Goal: Task Accomplishment & Management: Use online tool/utility

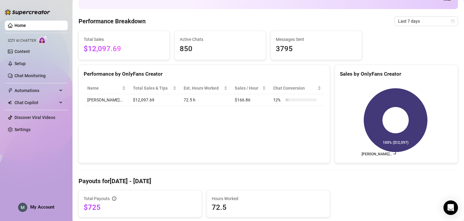
scroll to position [30, 0]
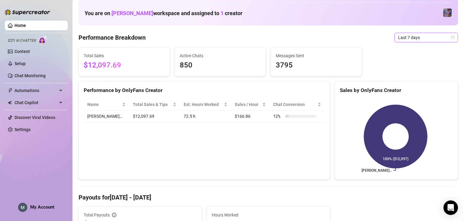
click at [419, 39] on span "Last 7 days" at bounding box center [426, 37] width 56 height 9
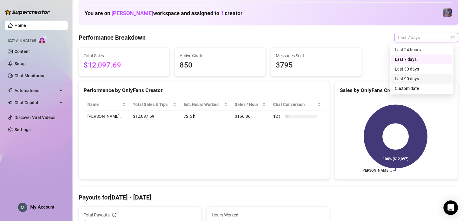
click at [418, 77] on div "Last 90 days" at bounding box center [422, 78] width 54 height 7
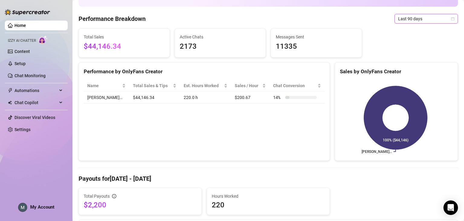
scroll to position [0, 0]
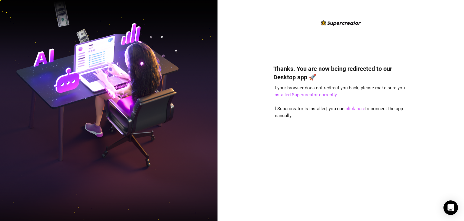
click at [357, 107] on link "click here" at bounding box center [356, 108] width 20 height 5
click at [357, 110] on link "click here" at bounding box center [356, 108] width 20 height 5
click at [354, 109] on link "click here" at bounding box center [356, 108] width 20 height 5
